Goal: Navigation & Orientation: Find specific page/section

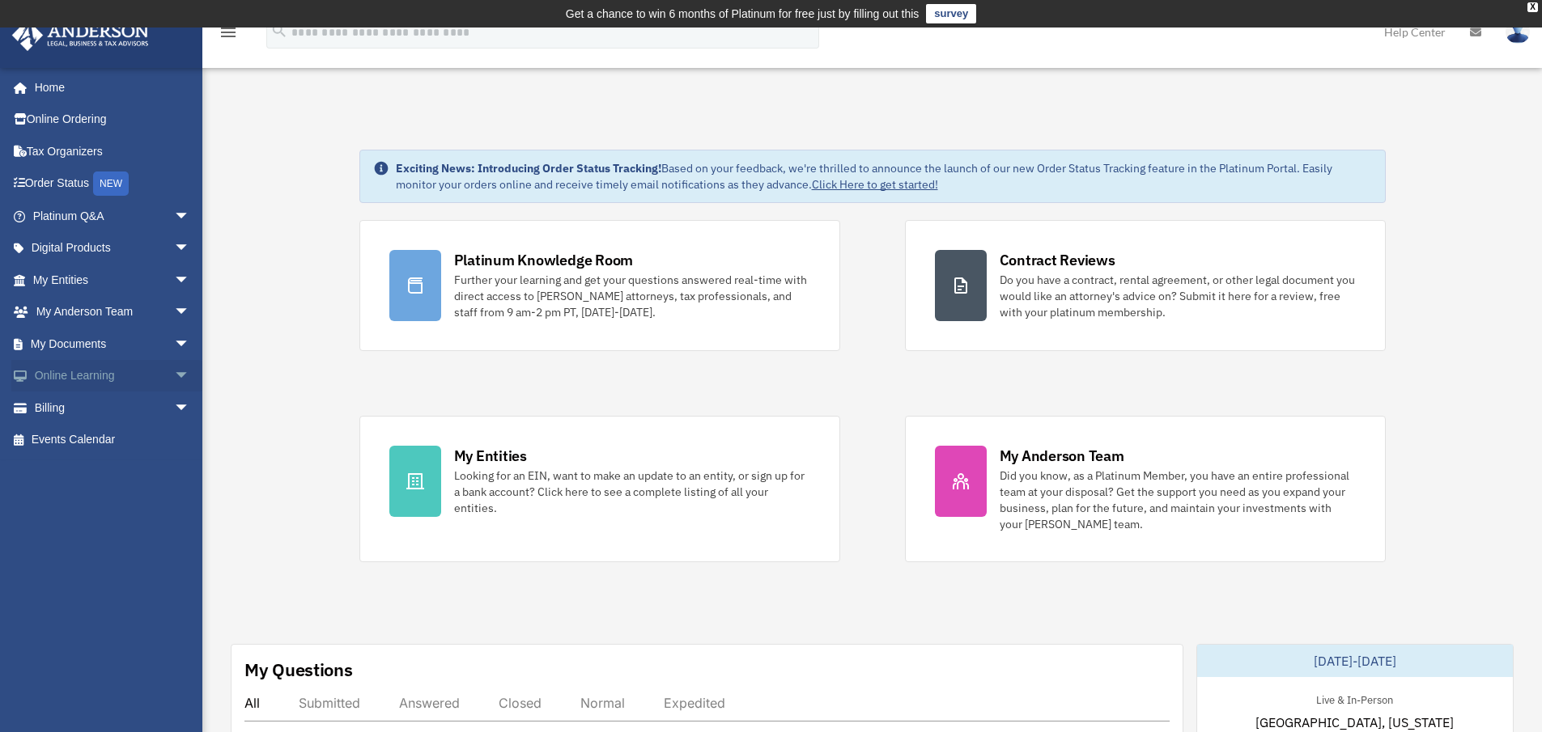
click at [80, 377] on link "Online Learning arrow_drop_down" at bounding box center [112, 376] width 203 height 32
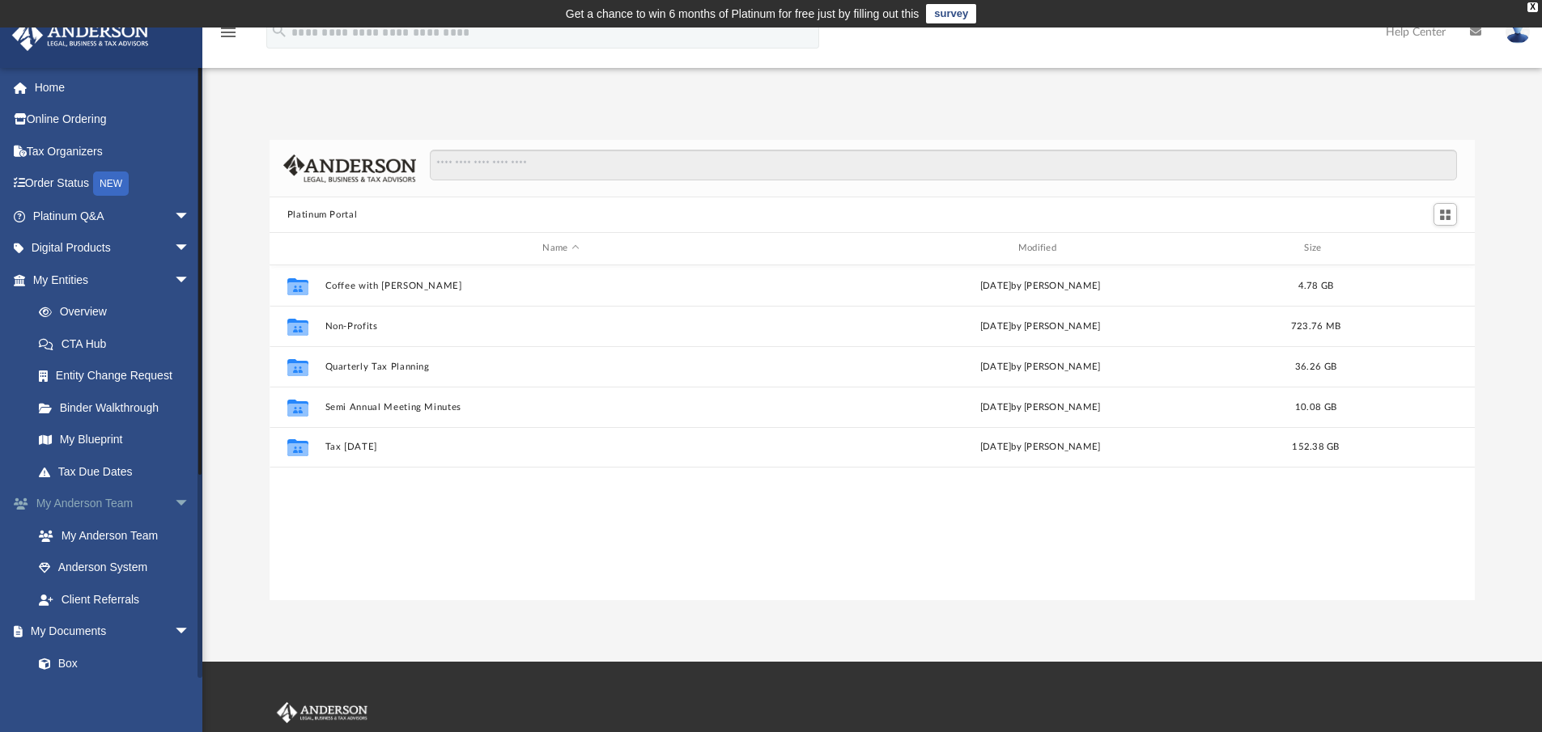
scroll to position [356, 1193]
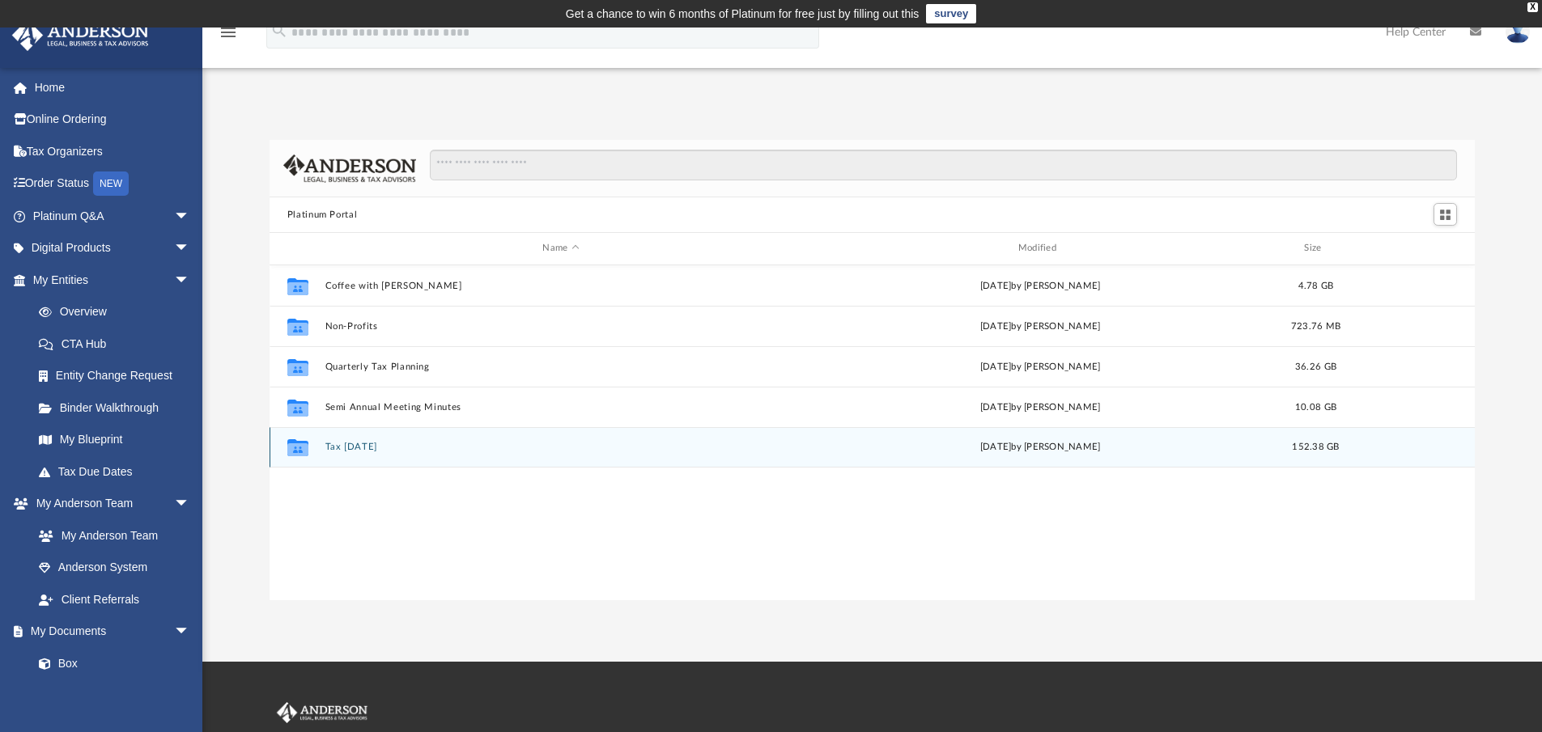
click at [341, 441] on div "Collaborated Folder Tax [DATE] [DATE] by [PERSON_NAME] 152.38 GB" at bounding box center [872, 447] width 1206 height 40
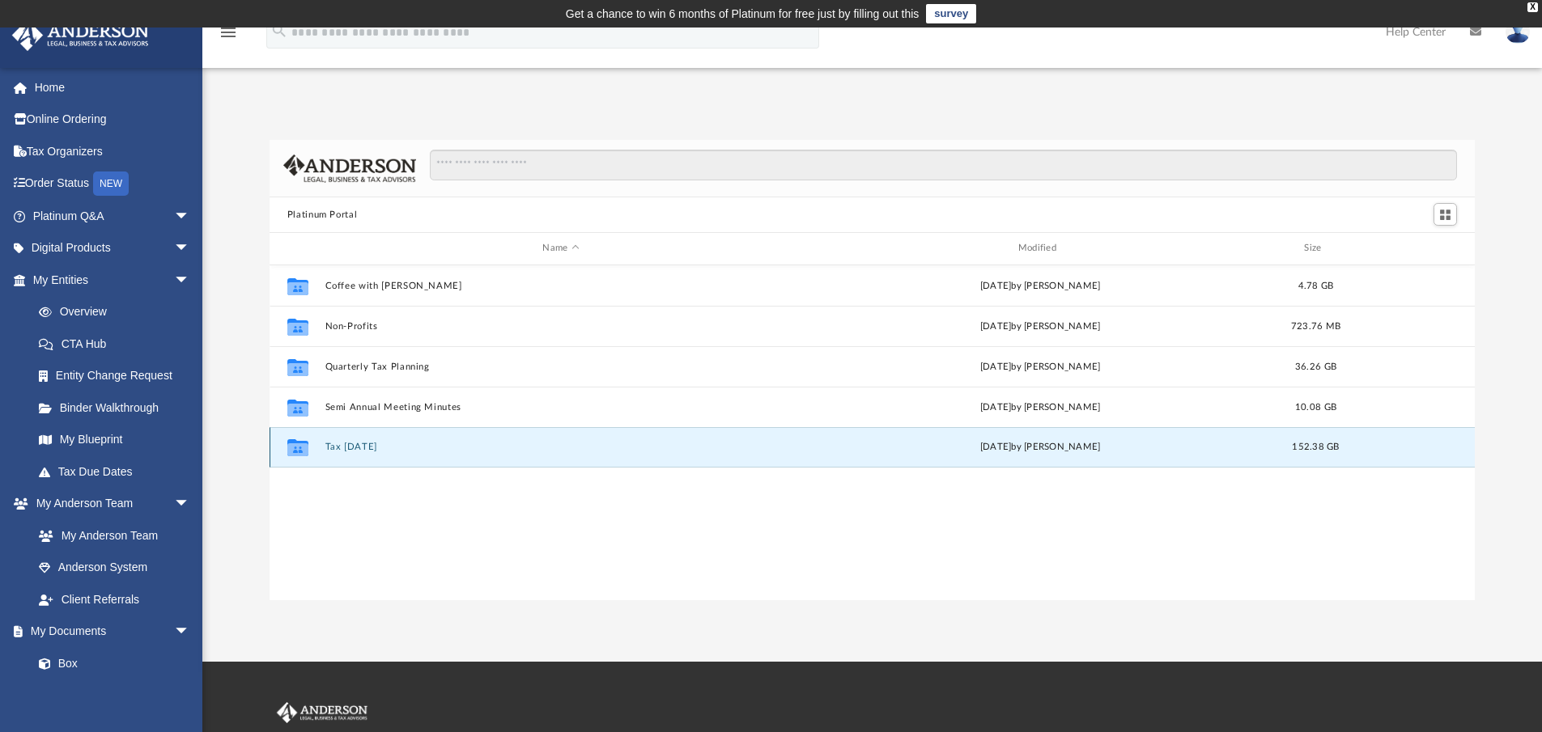
click at [341, 441] on div "Collaborated Folder Tax [DATE] [DATE] by [PERSON_NAME] 152.38 GB" at bounding box center [872, 447] width 1206 height 40
click at [341, 448] on button "Tax [DATE]" at bounding box center [560, 447] width 472 height 11
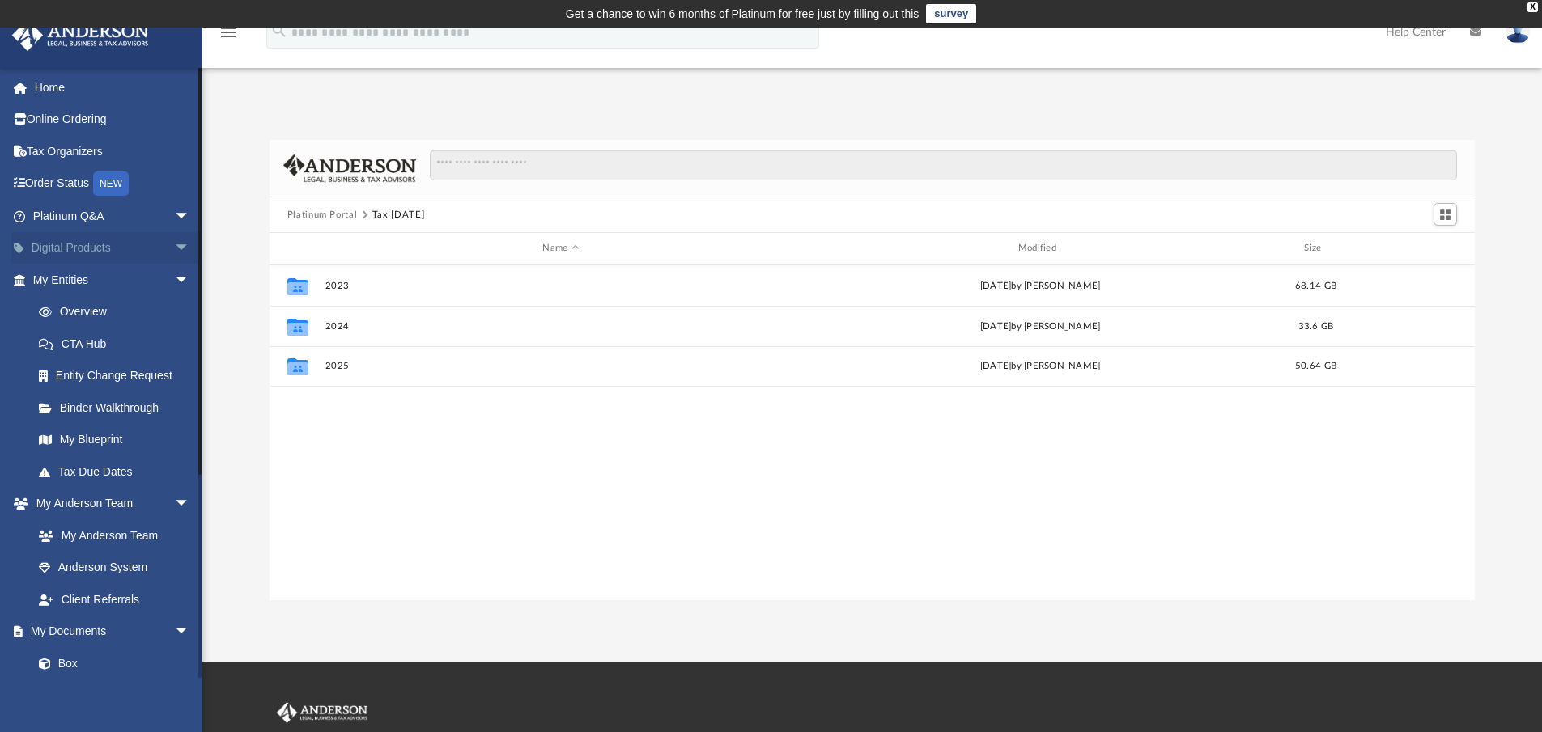
click at [174, 246] on span "arrow_drop_down" at bounding box center [190, 248] width 32 height 33
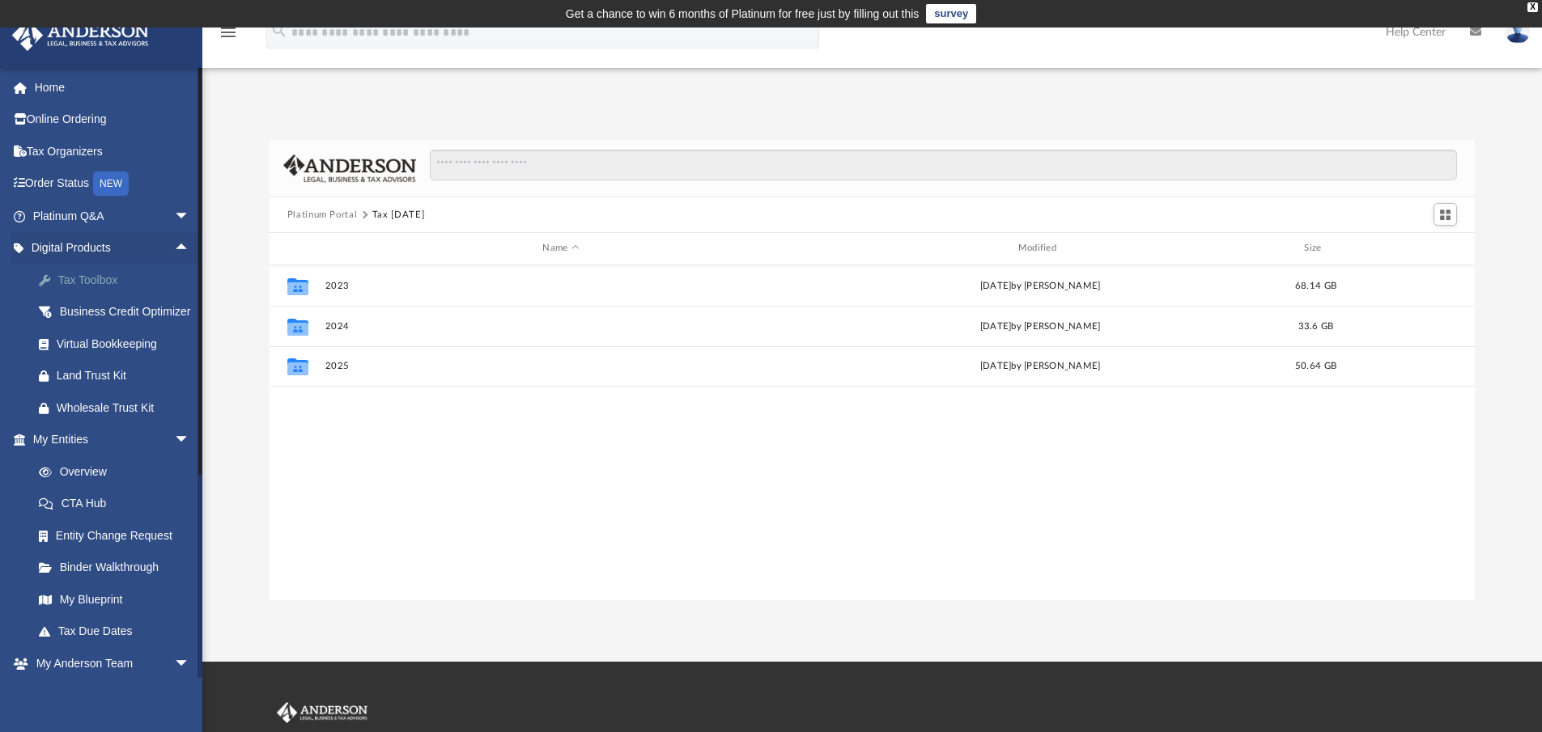
click at [102, 279] on div "Tax Toolbox" at bounding box center [126, 280] width 138 height 20
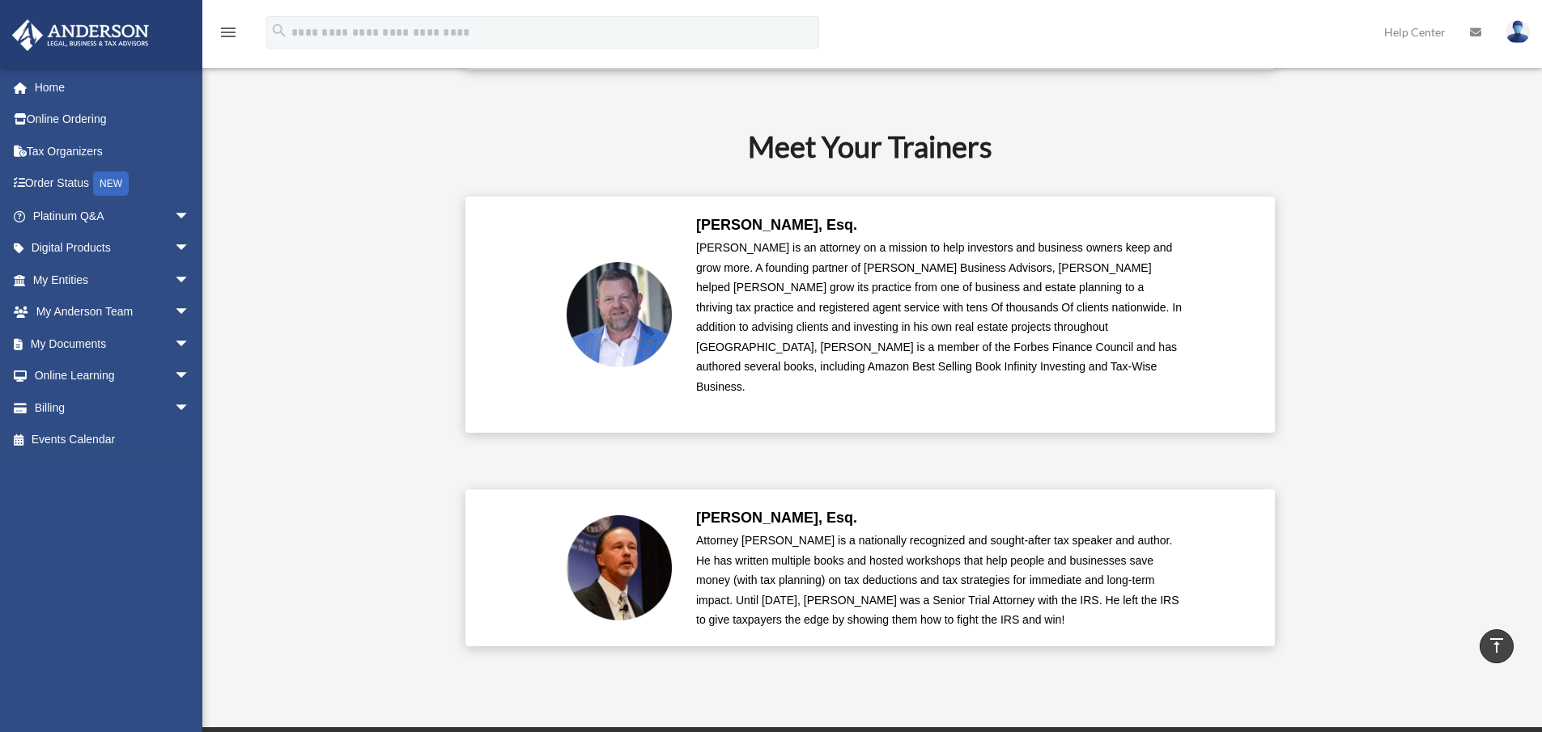
scroll to position [2894, 0]
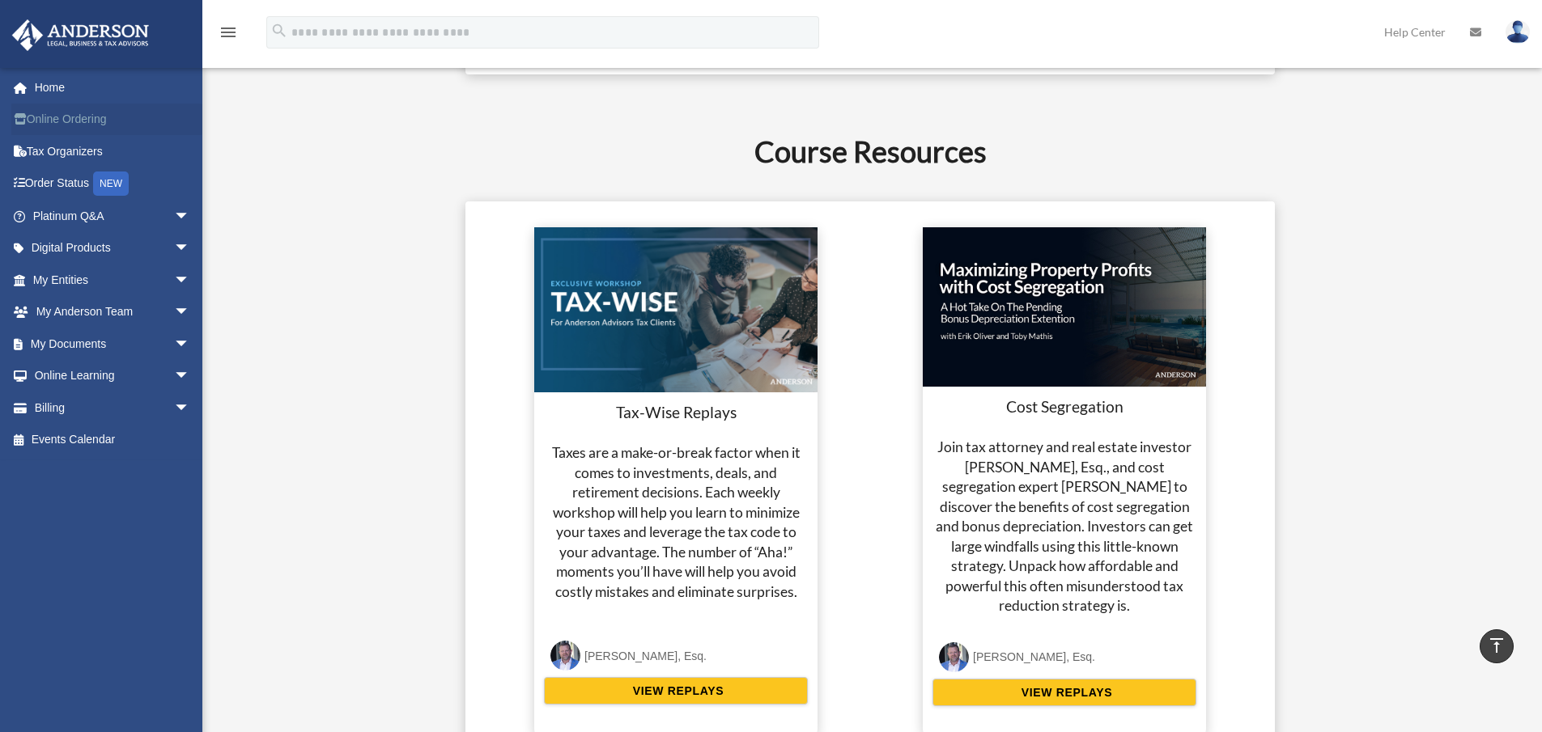
click at [71, 118] on link "Online Ordering" at bounding box center [112, 120] width 203 height 32
